Goal: Transaction & Acquisition: Purchase product/service

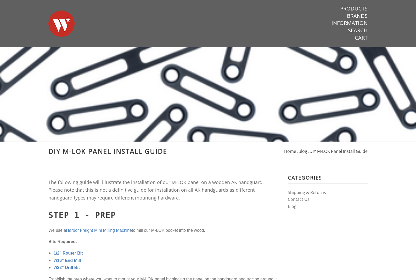
click at [355, 10] on link "Products" at bounding box center [353, 8] width 27 height 7
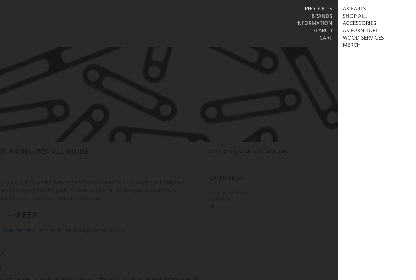
click at [358, 24] on link "Accessories" at bounding box center [360, 23] width 34 height 7
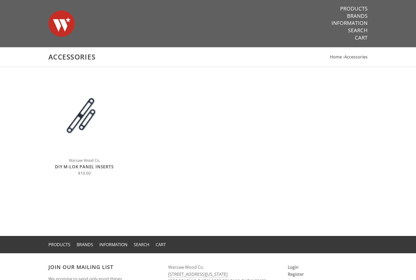
click at [85, 117] on span "Choose Options" at bounding box center [85, 116] width 36 height 7
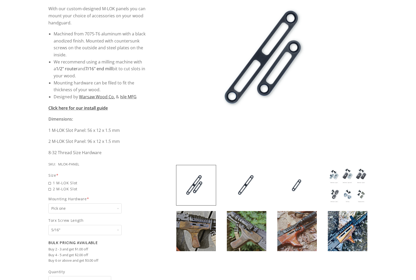
scroll to position [115, 0]
click at [194, 232] on img at bounding box center [197, 231] width 40 height 40
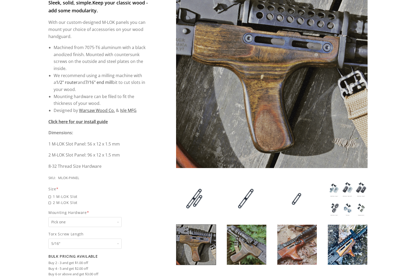
scroll to position [133, 0]
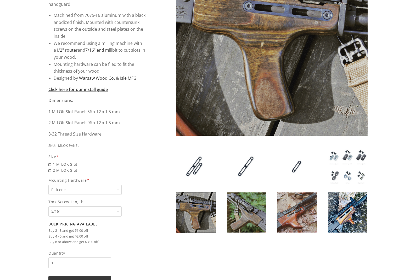
click at [349, 210] on img at bounding box center [348, 212] width 40 height 40
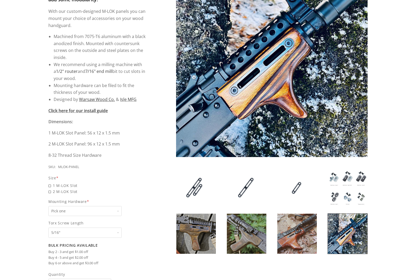
scroll to position [112, 0]
